Goal: Find specific page/section: Find specific page/section

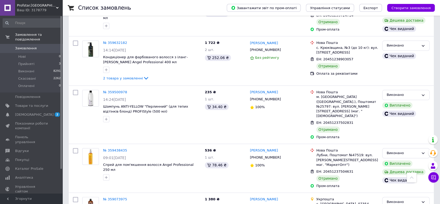
scroll to position [521, 0]
click at [53, 10] on div "Ваш ID: 3178779" at bounding box center [40, 10] width 46 height 5
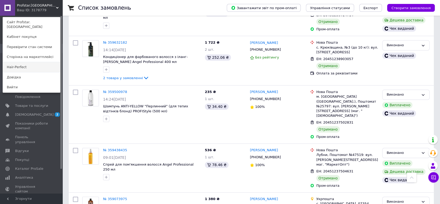
click at [43, 62] on link "Hair-Perfect" at bounding box center [31, 67] width 57 height 10
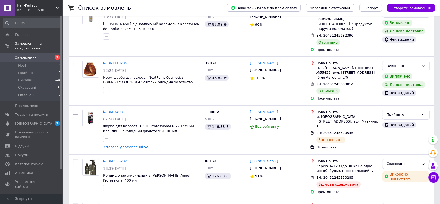
scroll to position [125, 0]
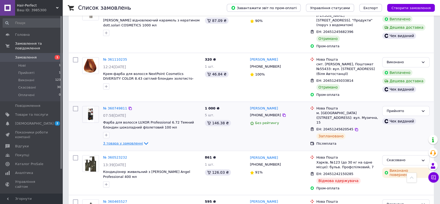
click at [143, 140] on icon at bounding box center [146, 143] width 6 height 6
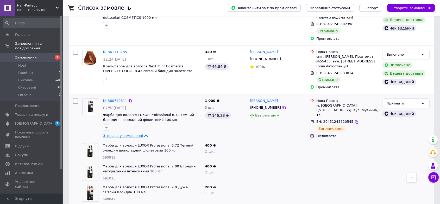
scroll to position [140, 0]
